Goal: Use online tool/utility: Utilize a website feature to perform a specific function

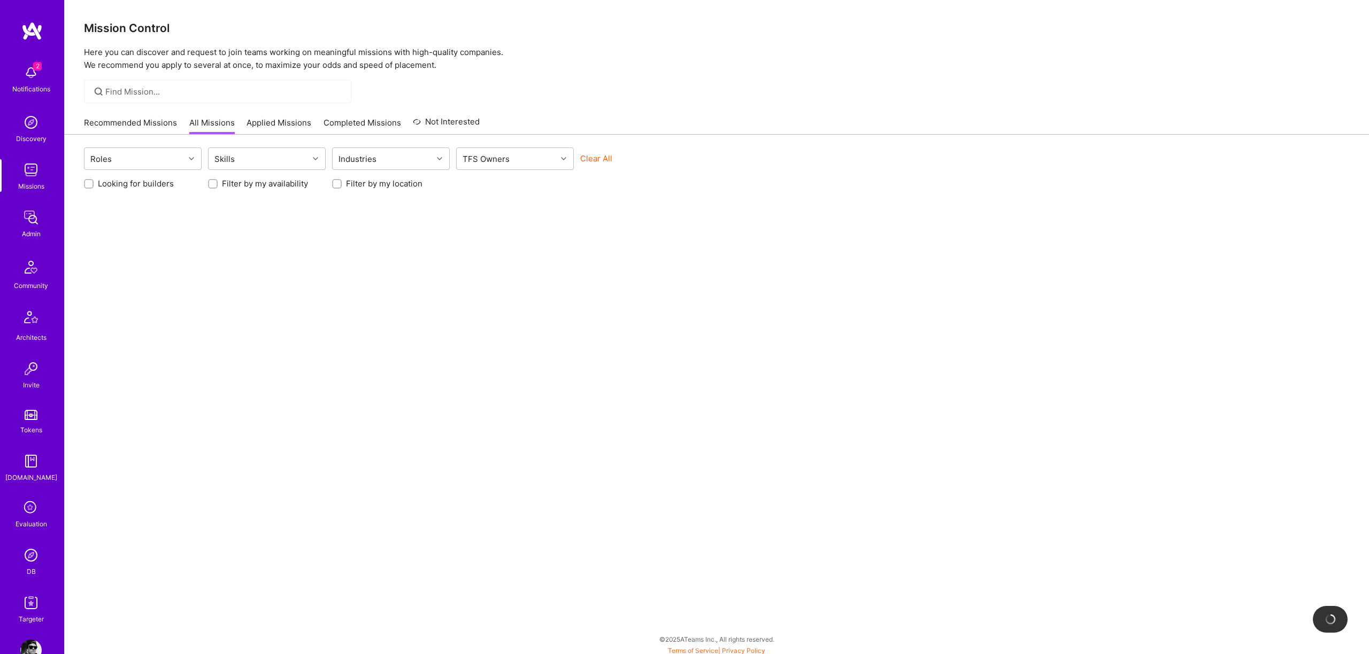
click at [30, 612] on img at bounding box center [30, 602] width 21 height 21
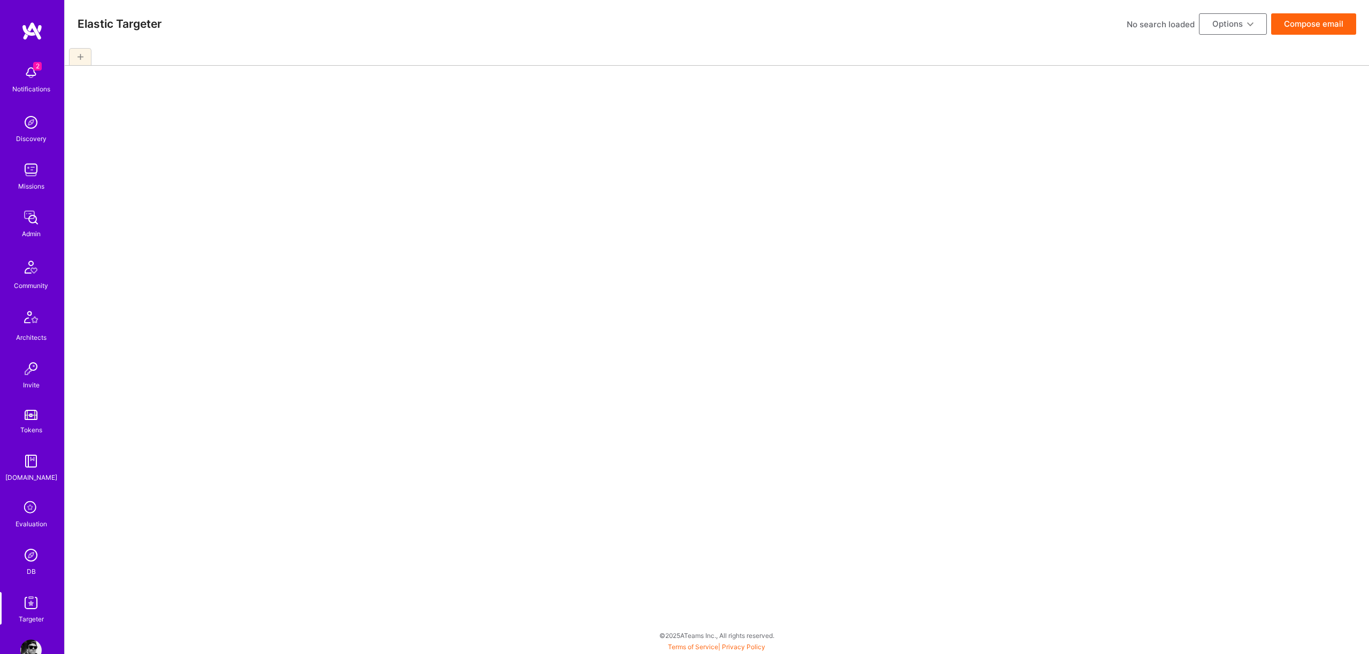
select select "6"
select select "7"
